Goal: Transaction & Acquisition: Purchase product/service

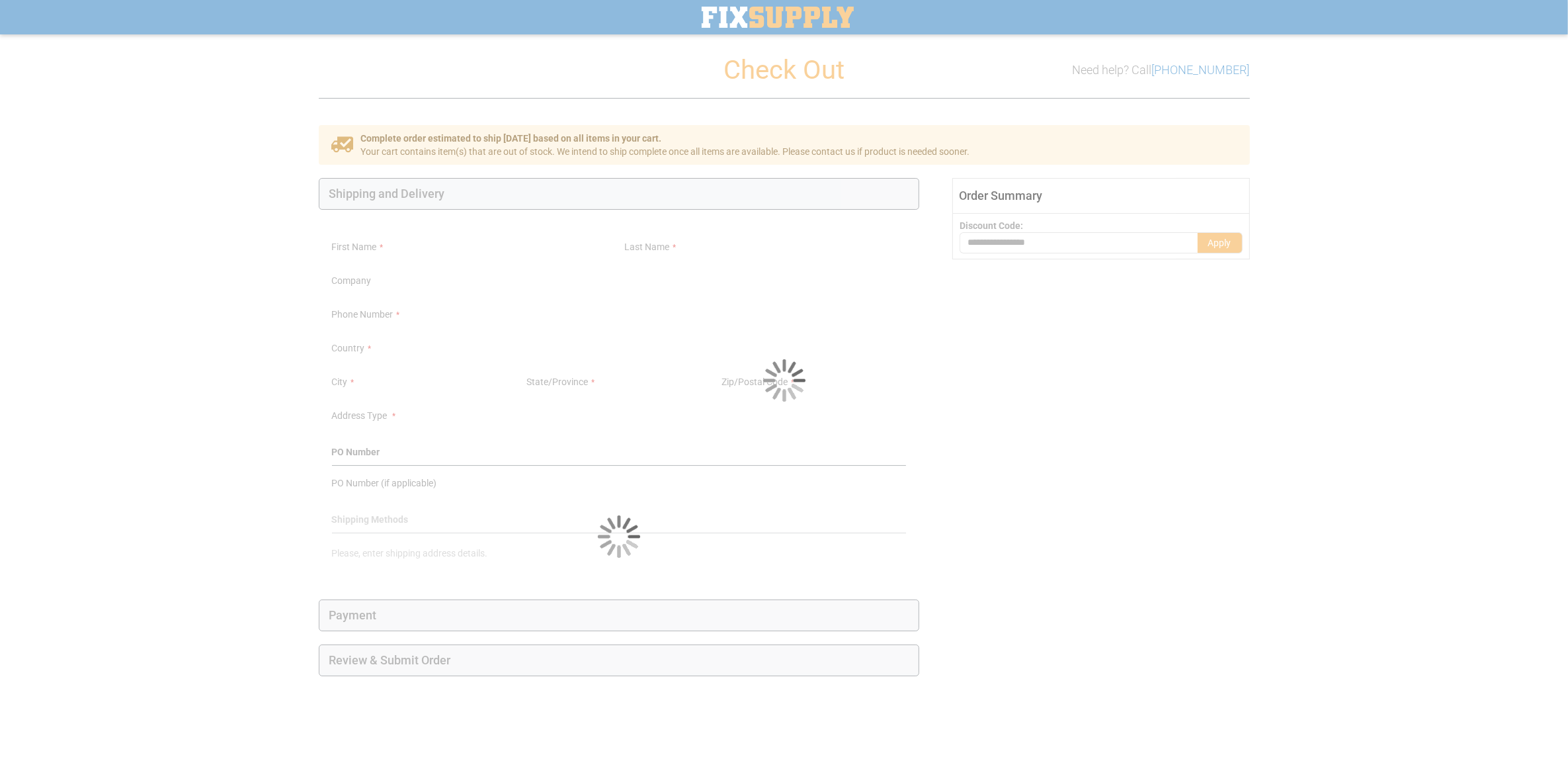
select select "**"
select select "***"
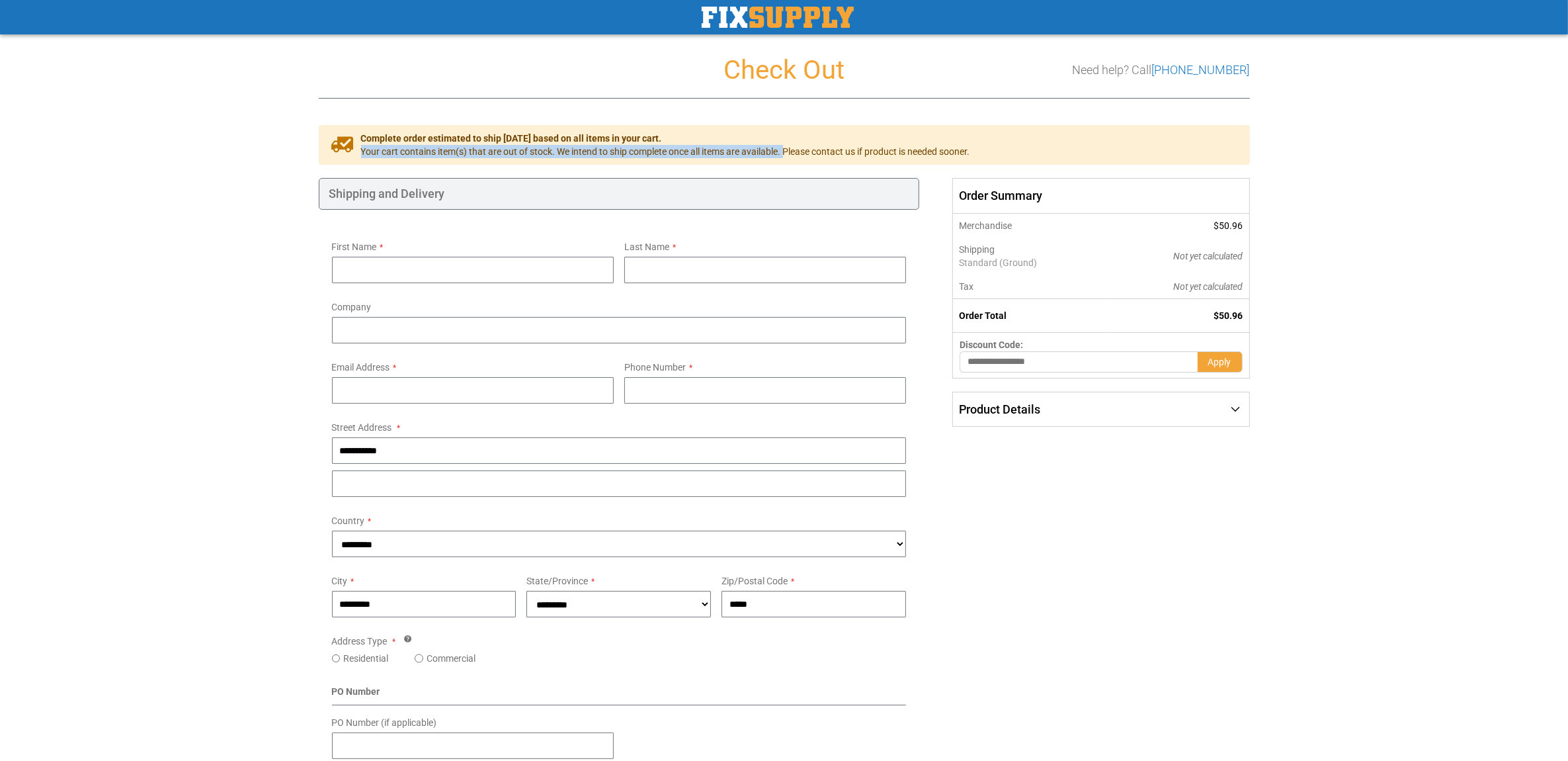
drag, startPoint x: 360, startPoint y: 154, endPoint x: 790, endPoint y: 155, distance: 430.0
click at [790, 155] on span "Your cart contains item(s) that are out of stock. We intend to ship complete on…" at bounding box center [665, 151] width 609 height 13
drag, startPoint x: 790, startPoint y: 155, endPoint x: 820, endPoint y: 160, distance: 30.4
click at [820, 160] on div "Complete order estimated to ship [DATE] based on all items in your cart. Your c…" at bounding box center [784, 144] width 931 height 39
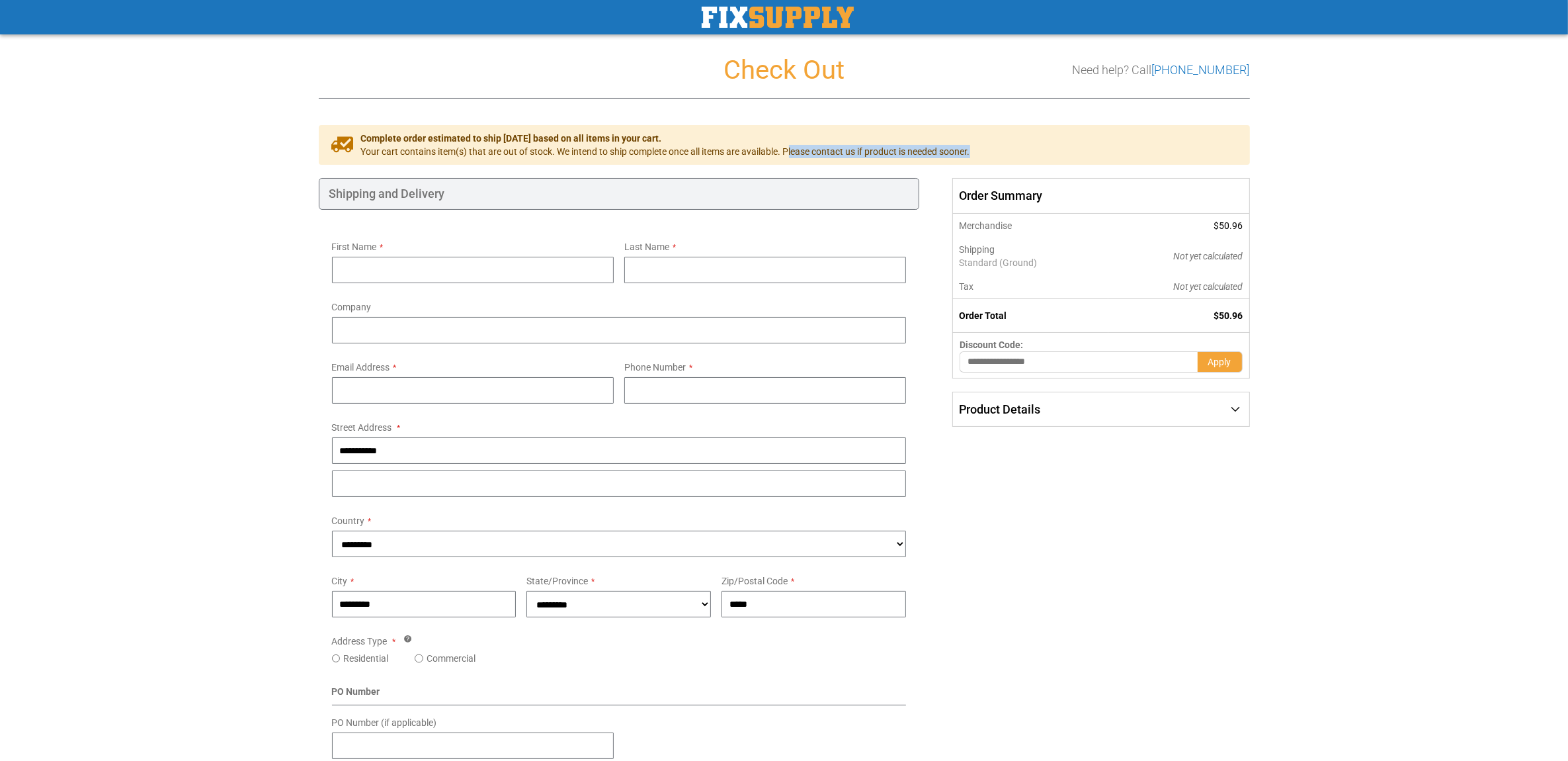
drag, startPoint x: 792, startPoint y: 148, endPoint x: 988, endPoint y: 162, distance: 196.5
click at [988, 162] on div "Complete order estimated to ship [DATE] based on all items in your cart. Your c…" at bounding box center [784, 144] width 931 height 39
drag, startPoint x: 988, startPoint y: 162, endPoint x: 961, endPoint y: 162, distance: 27.0
click at [961, 162] on div "Complete order estimated to ship [DATE] based on all items in your cart. Your c…" at bounding box center [784, 144] width 931 height 39
click at [823, 20] on img "store logo" at bounding box center [777, 17] width 152 height 21
